Goal: Navigation & Orientation: Find specific page/section

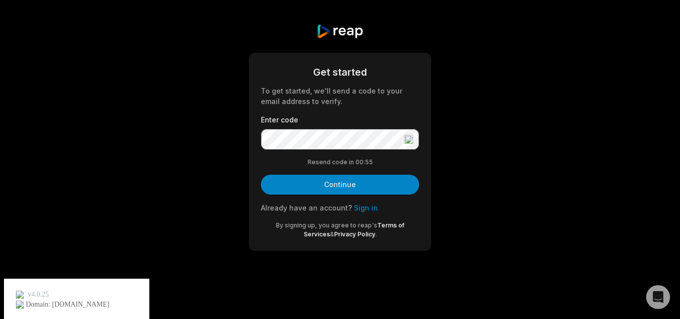
click at [282, 212] on div "Already have an account? Sign in" at bounding box center [340, 208] width 158 height 10
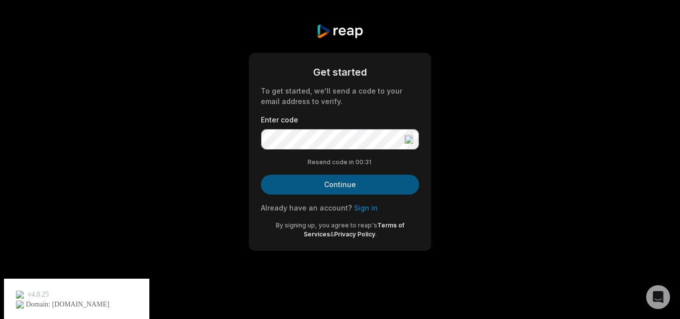
click at [340, 187] on button "Continue" at bounding box center [340, 185] width 158 height 20
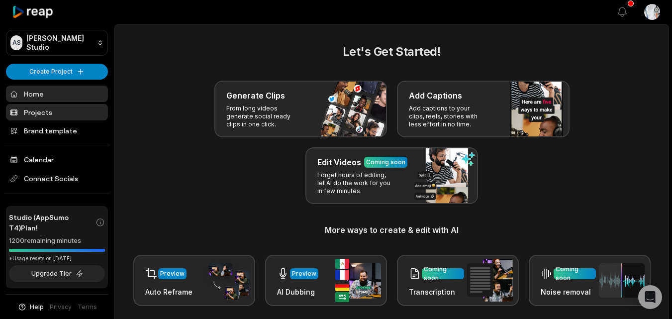
click at [48, 109] on link "Projects" at bounding box center [57, 112] width 102 height 16
